Goal: Task Accomplishment & Management: Complete application form

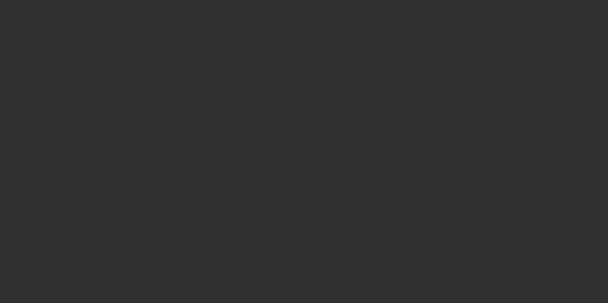
select select "10"
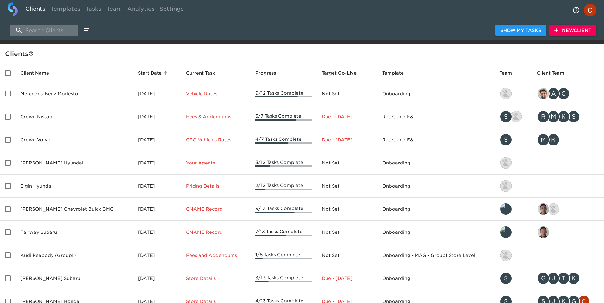
click at [33, 31] on input "search" at bounding box center [44, 30] width 68 height 11
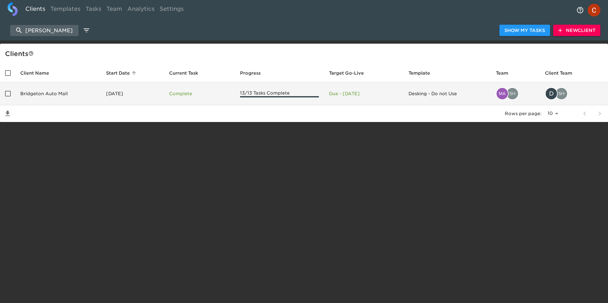
type input "[PERSON_NAME]"
click at [54, 95] on td "Bridgeton Auto Mall" at bounding box center [58, 93] width 86 height 23
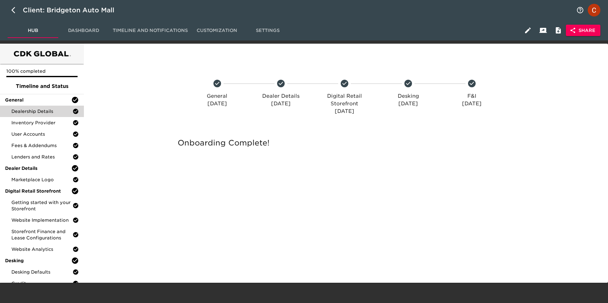
click at [42, 113] on span "Dealership Details" at bounding box center [41, 111] width 61 height 6
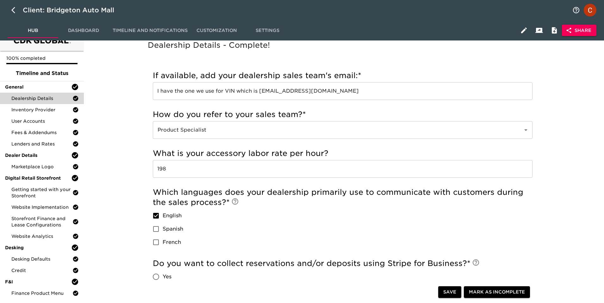
scroll to position [5, 0]
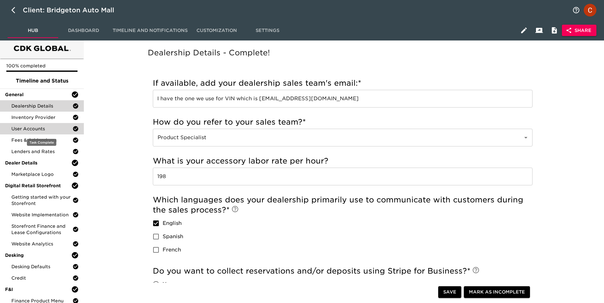
click at [32, 129] on span "User Accounts" at bounding box center [41, 129] width 61 height 6
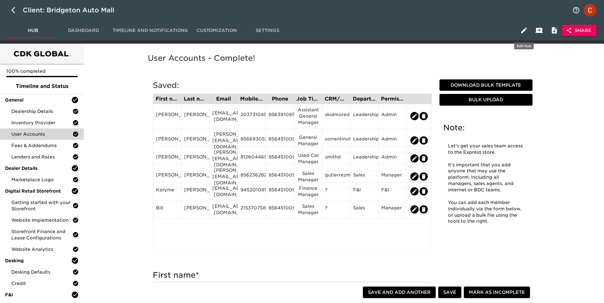
click at [523, 31] on icon "button" at bounding box center [525, 31] width 6 height 6
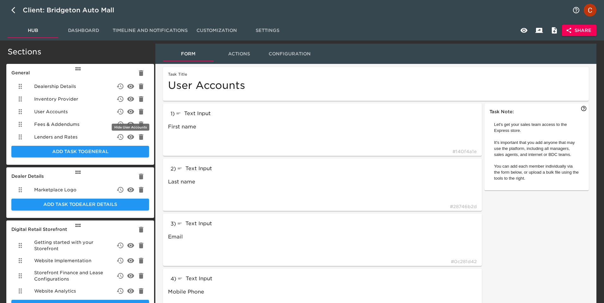
click at [130, 112] on icon "delete" at bounding box center [130, 111] width 7 height 5
click at [130, 113] on icon "delete" at bounding box center [130, 112] width 7 height 6
click at [12, 11] on icon "button" at bounding box center [15, 10] width 8 height 8
select select "10"
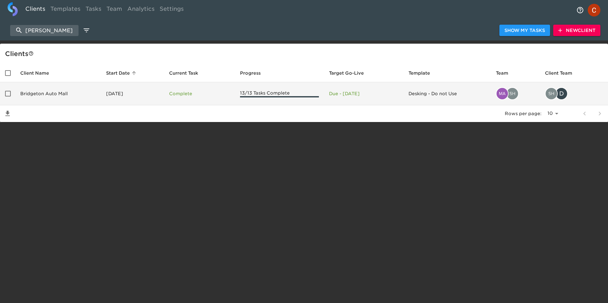
click at [48, 98] on td "Bridgeton Auto Mall" at bounding box center [58, 93] width 86 height 23
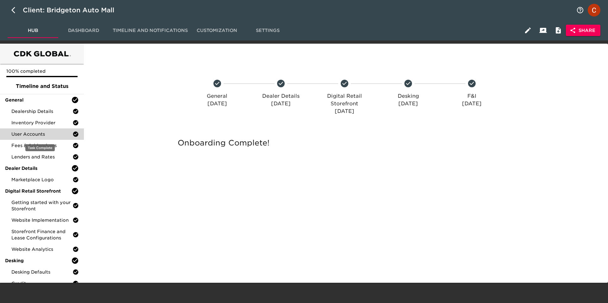
click at [31, 136] on span "User Accounts" at bounding box center [41, 134] width 61 height 6
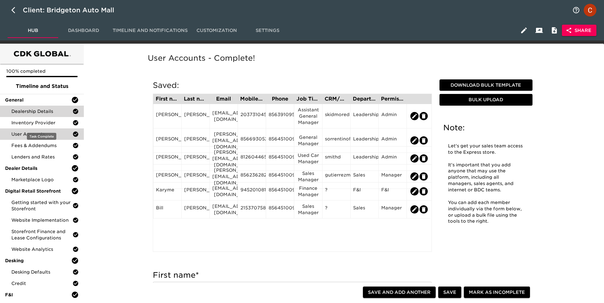
click at [40, 117] on div "Dealership Details" at bounding box center [42, 111] width 84 height 11
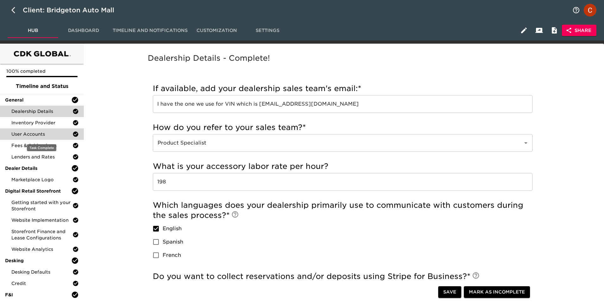
click at [40, 129] on div "User Accounts" at bounding box center [42, 134] width 84 height 11
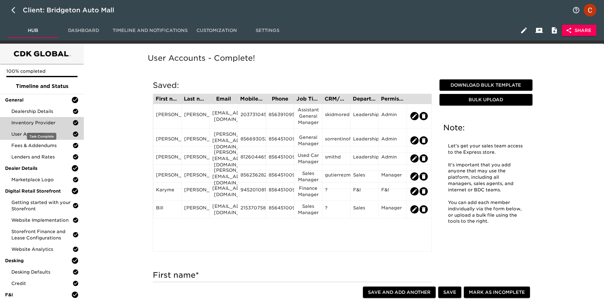
click at [40, 122] on span "Inventory Provider" at bounding box center [41, 123] width 61 height 6
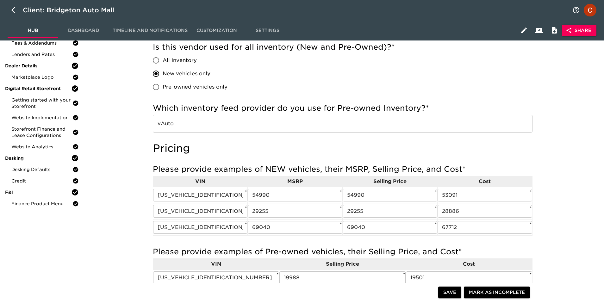
scroll to position [101, 0]
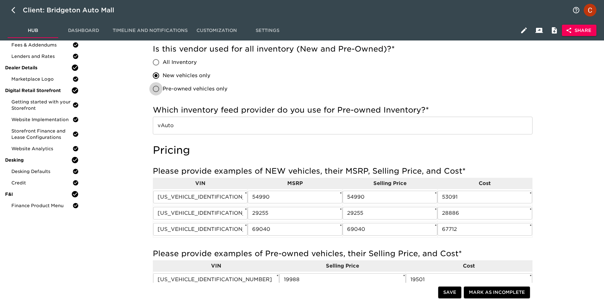
click at [155, 89] on input "Pre-owned vehicles only" at bounding box center [155, 88] width 13 height 13
radio input "true"
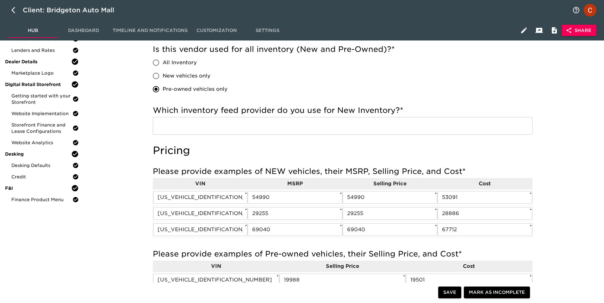
scroll to position [107, 0]
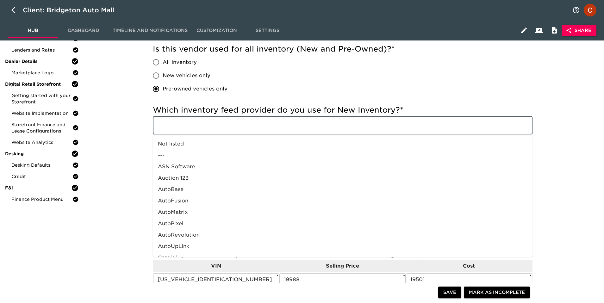
click at [279, 127] on input "text" at bounding box center [338, 126] width 365 height 12
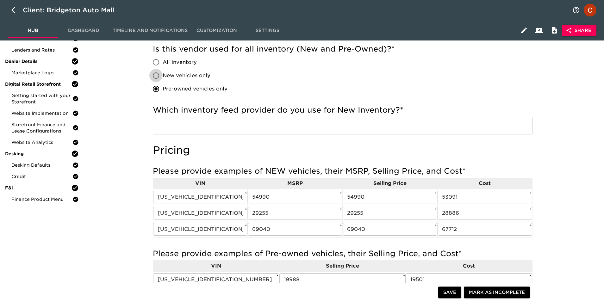
click at [155, 73] on input "New vehicles only" at bounding box center [155, 75] width 13 height 13
radio input "true"
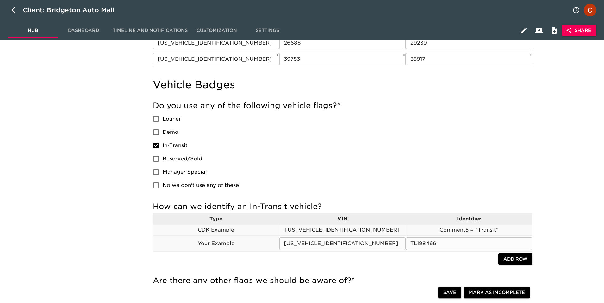
scroll to position [343, 0]
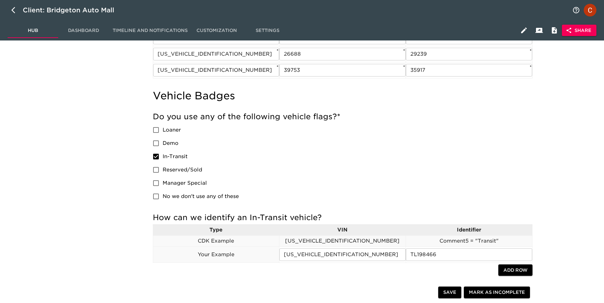
click at [157, 133] on input "Loaner" at bounding box center [155, 129] width 13 height 13
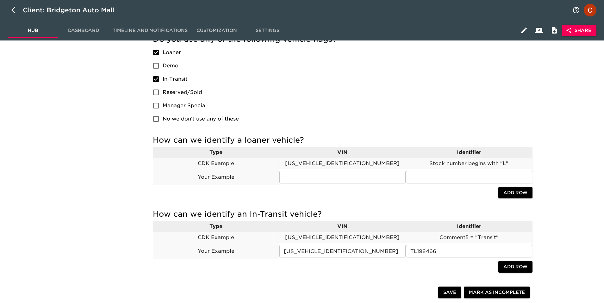
scroll to position [421, 0]
click at [296, 177] on input "text" at bounding box center [343, 177] width 126 height 13
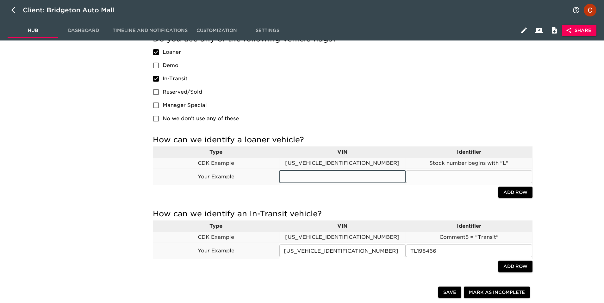
click at [456, 177] on input "text" at bounding box center [469, 177] width 126 height 13
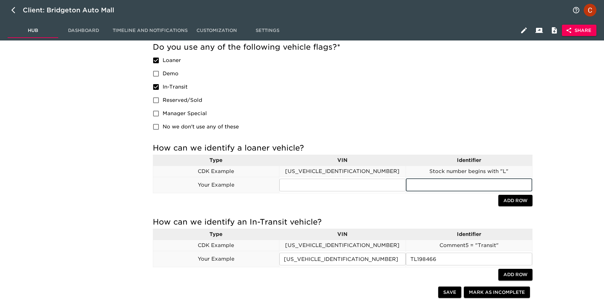
scroll to position [412, 0]
click at [160, 63] on input "Loaner" at bounding box center [155, 60] width 13 height 13
checkbox input "false"
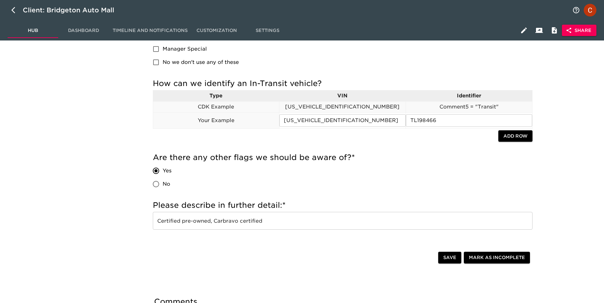
scroll to position [477, 0]
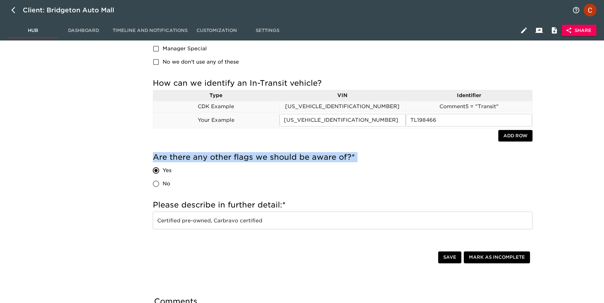
drag, startPoint x: 151, startPoint y: 154, endPoint x: 362, endPoint y: 163, distance: 211.4
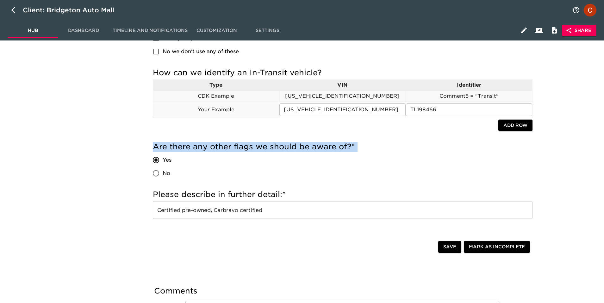
scroll to position [488, 0]
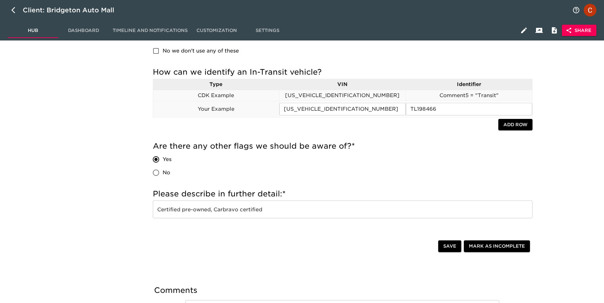
click at [275, 171] on div "Are there any other flags we should be aware of? * Yes No" at bounding box center [343, 160] width 380 height 38
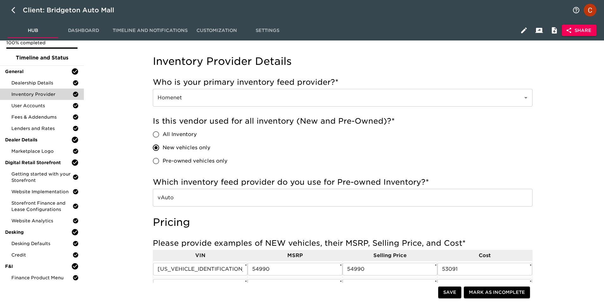
scroll to position [0, 0]
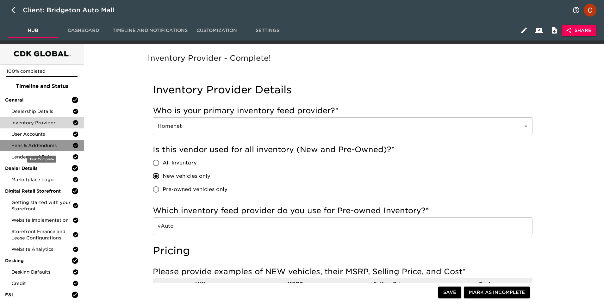
click at [27, 144] on span "Fees & Addendums" at bounding box center [41, 145] width 61 height 6
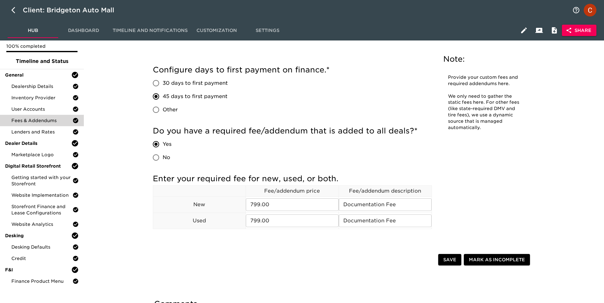
scroll to position [29, 0]
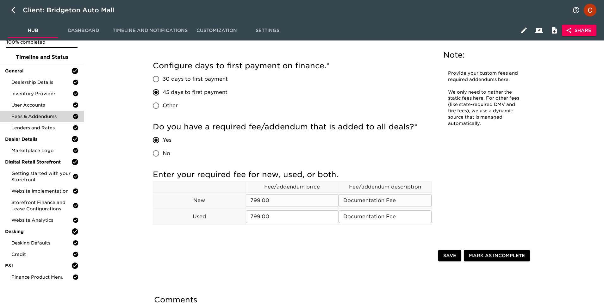
click at [366, 201] on input "Documentation Fee" at bounding box center [385, 200] width 93 height 13
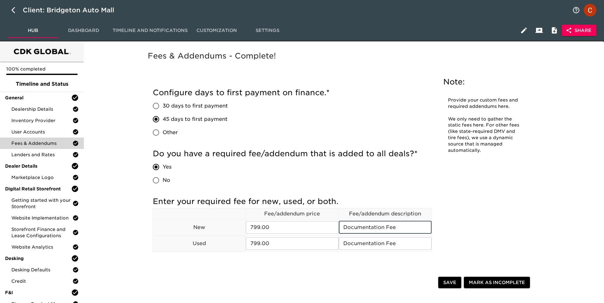
scroll to position [0, 0]
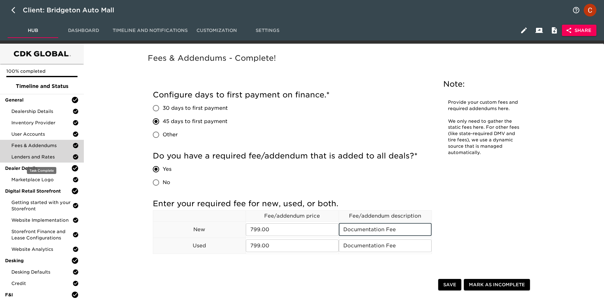
click at [43, 155] on span "Lenders and Rates" at bounding box center [41, 157] width 61 height 6
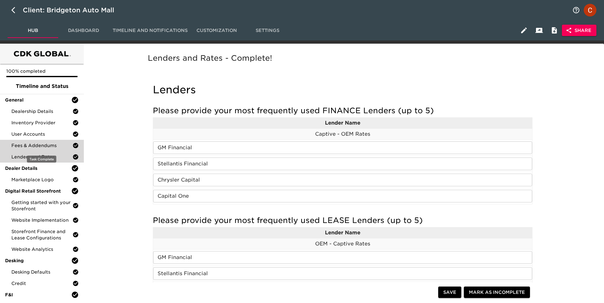
click at [38, 142] on div "Fees & Addendums" at bounding box center [42, 145] width 84 height 11
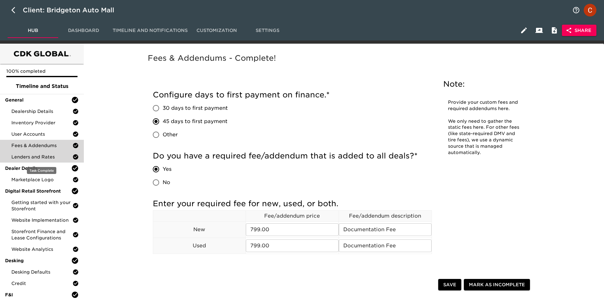
click at [54, 159] on span "Lenders and Rates" at bounding box center [41, 157] width 61 height 6
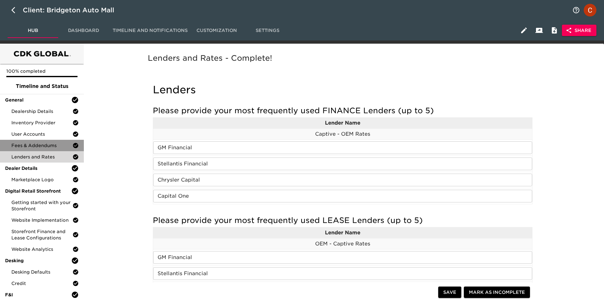
click at [40, 149] on span "Fees & Addendums" at bounding box center [41, 145] width 61 height 6
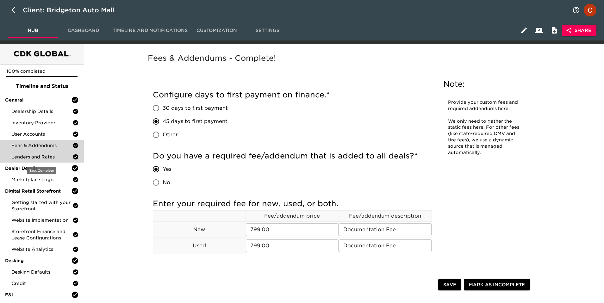
click at [26, 161] on div "Lenders and Rates" at bounding box center [42, 156] width 84 height 11
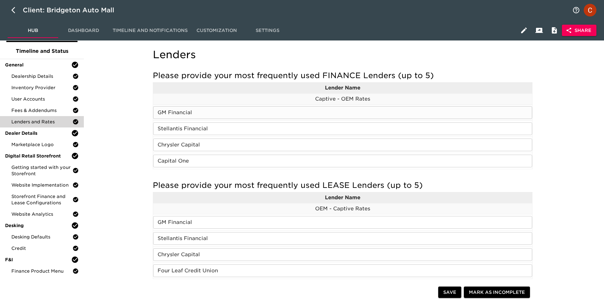
scroll to position [35, 0]
click at [206, 155] on input "Capital One" at bounding box center [342, 161] width 379 height 13
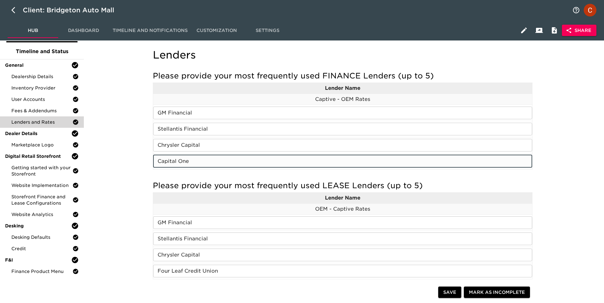
click at [200, 162] on input "Capital One" at bounding box center [342, 161] width 379 height 13
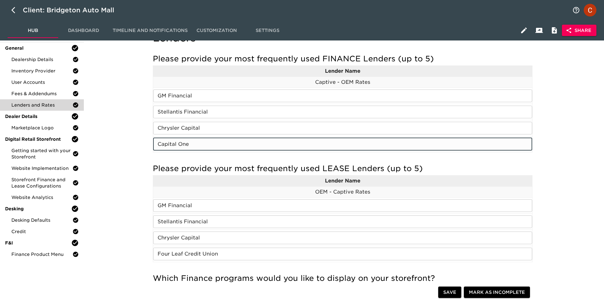
scroll to position [52, 0]
click at [215, 147] on input "Capital One" at bounding box center [342, 144] width 379 height 13
click at [198, 143] on input "Capital One" at bounding box center [342, 144] width 379 height 13
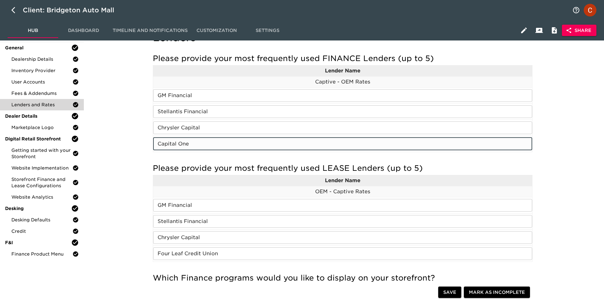
click at [198, 143] on input "Capital One" at bounding box center [342, 144] width 379 height 13
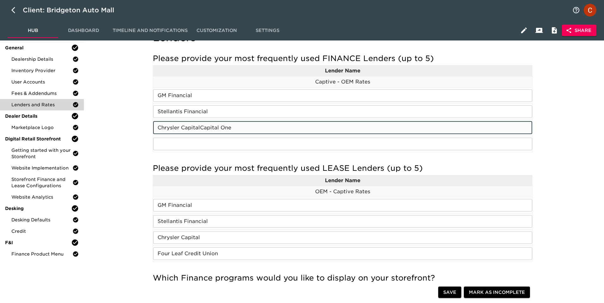
type input "Chrysler Capital"
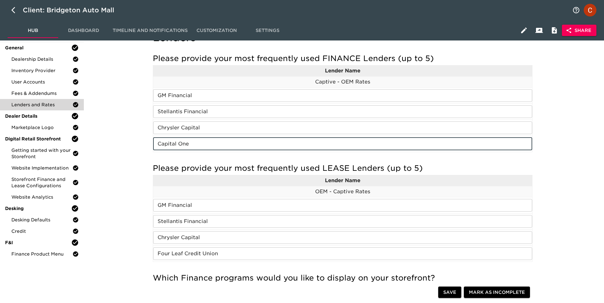
type input "Capital One"
click at [219, 156] on div "Please provide your most frequently used FINANCE Lenders (up to 5) Lender Name …" at bounding box center [343, 105] width 380 height 110
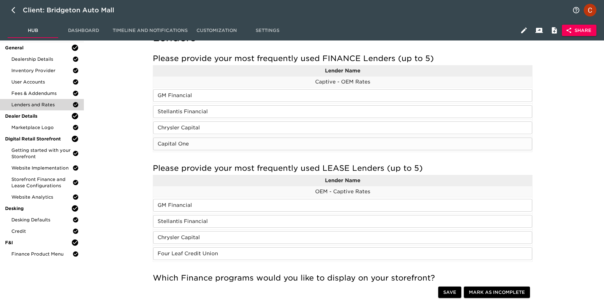
click at [192, 147] on input "Capital One" at bounding box center [342, 144] width 379 height 13
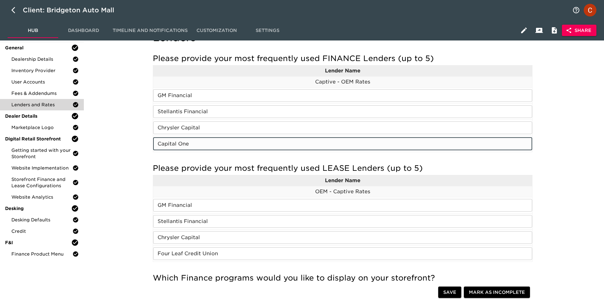
click at [192, 147] on input "Capital One" at bounding box center [342, 144] width 379 height 13
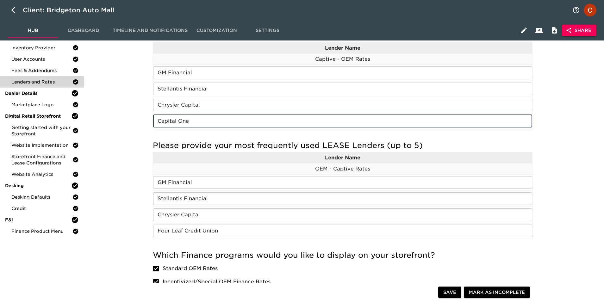
scroll to position [75, 0]
click at [195, 125] on input "Capital One" at bounding box center [342, 121] width 379 height 13
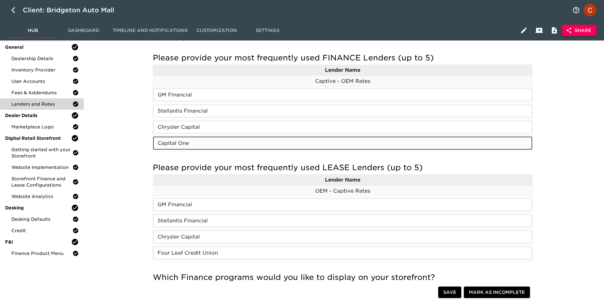
scroll to position [0, 0]
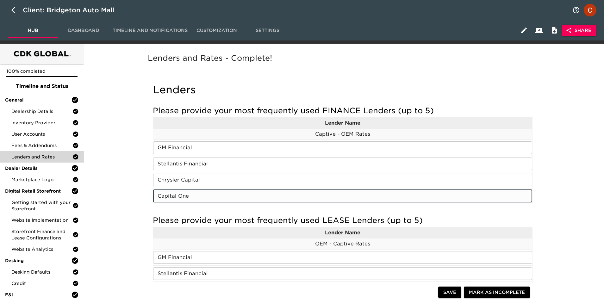
click at [203, 195] on input "Capital One" at bounding box center [342, 196] width 379 height 13
click at [167, 146] on input "GM Financial" at bounding box center [342, 148] width 379 height 13
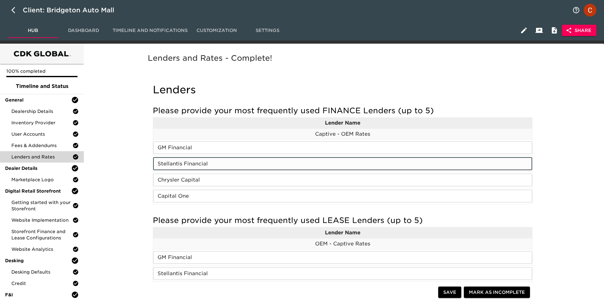
click at [170, 160] on input "Stellantis Financial" at bounding box center [342, 164] width 379 height 13
click at [173, 180] on input "Chrysler Capital" at bounding box center [342, 180] width 379 height 13
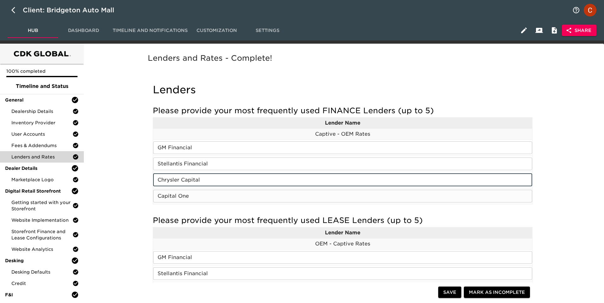
click at [173, 199] on input "Capital One" at bounding box center [342, 196] width 379 height 13
